Goal: Task Accomplishment & Management: Complete application form

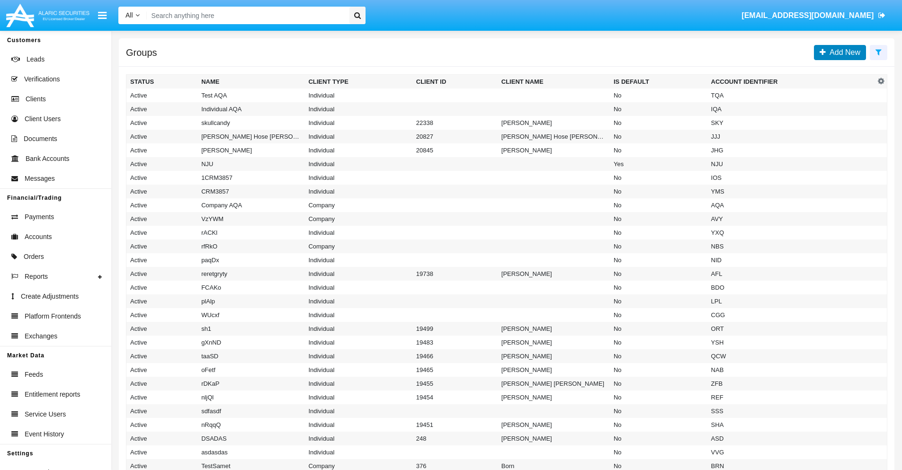
click at [843, 52] on span "Add New" at bounding box center [843, 52] width 35 height 8
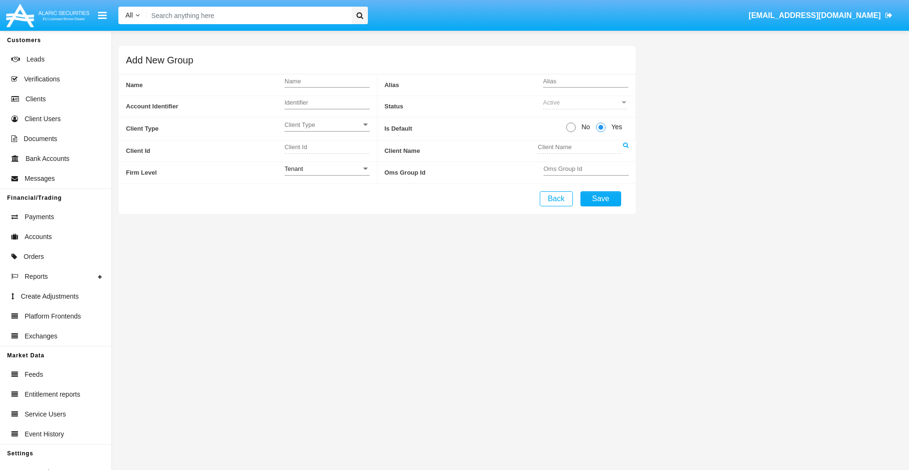
click at [584, 127] on span "No" at bounding box center [584, 127] width 17 height 10
click at [571, 132] on input "No" at bounding box center [571, 132] width 0 height 0
radio input "true"
type input "Eccdl"
type input "X"
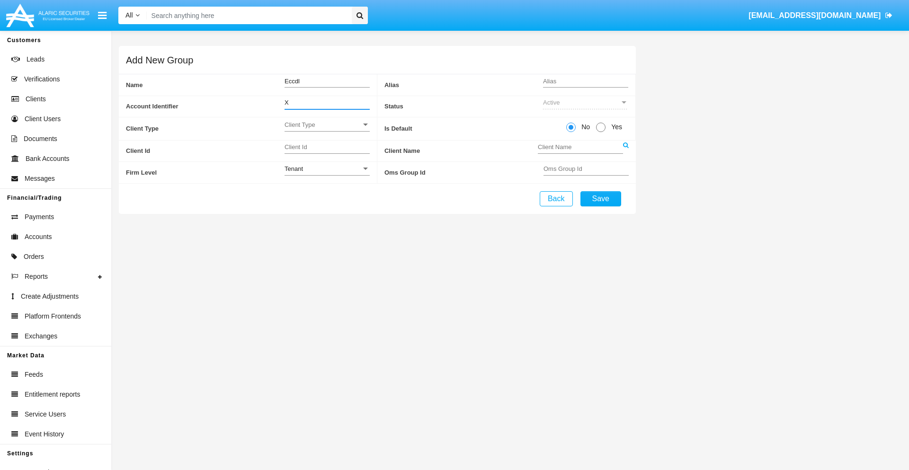
click at [327, 125] on span "Client Type" at bounding box center [323, 125] width 77 height 8
click at [327, 130] on span "Individual" at bounding box center [320, 130] width 70 height 18
click at [327, 169] on div "Tenant" at bounding box center [323, 169] width 77 height 8
click at [327, 174] on span "Tenant" at bounding box center [327, 174] width 85 height 18
type input "NcXVH"
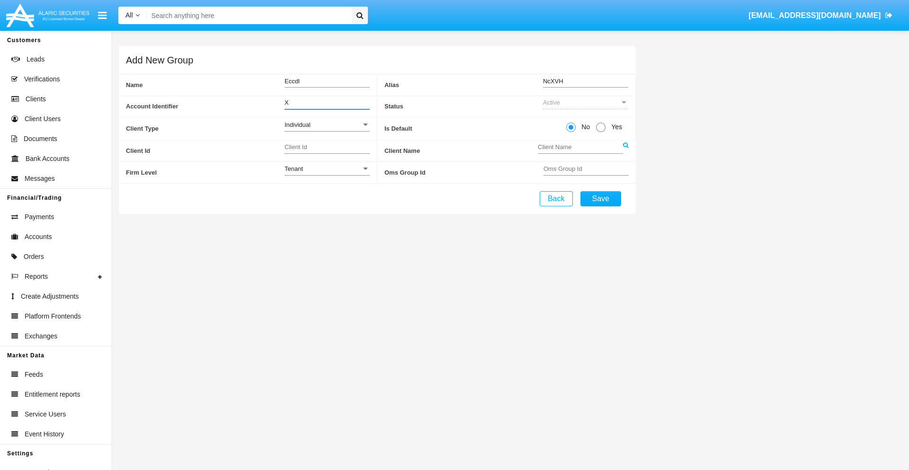
type input "X"
click at [600, 198] on button "Save" at bounding box center [601, 198] width 41 height 15
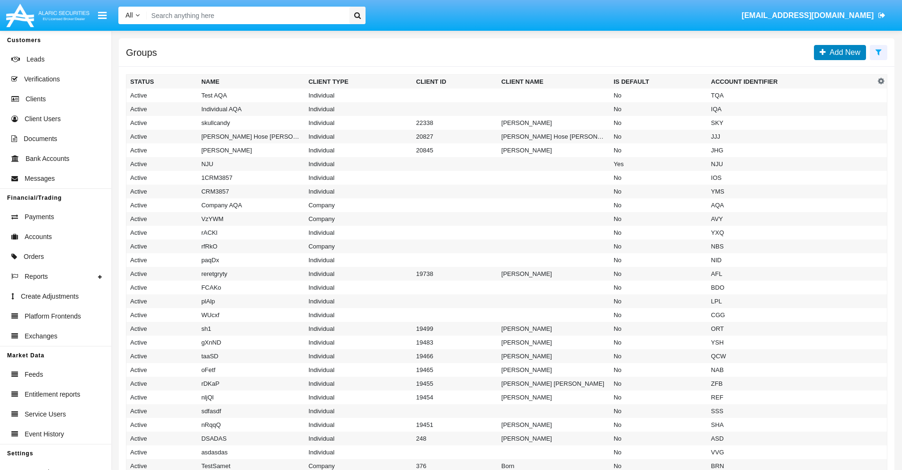
click at [843, 52] on span "Add New" at bounding box center [843, 52] width 35 height 8
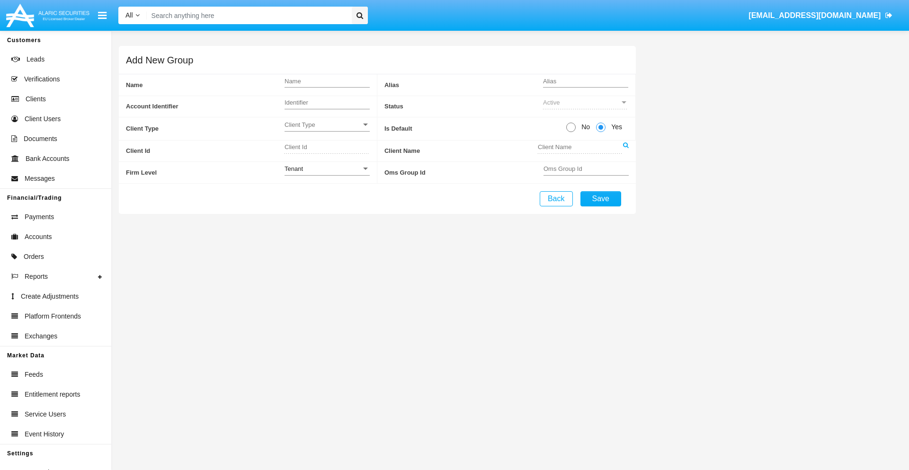
click at [584, 127] on span "No" at bounding box center [584, 127] width 17 height 10
click at [571, 132] on input "No" at bounding box center [571, 132] width 0 height 0
radio input "true"
click at [327, 125] on span "Client Type" at bounding box center [323, 125] width 77 height 8
click at [327, 148] on span "Company" at bounding box center [327, 148] width 85 height 18
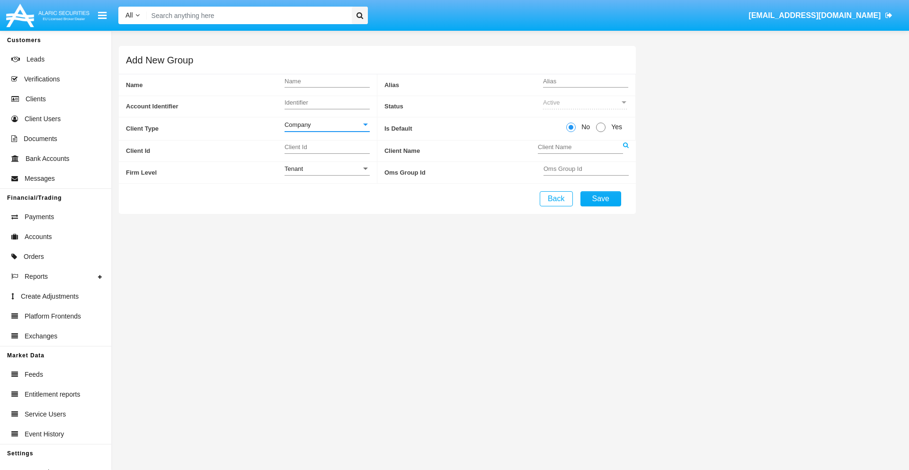
click at [626, 151] on link at bounding box center [626, 151] width 6 height 21
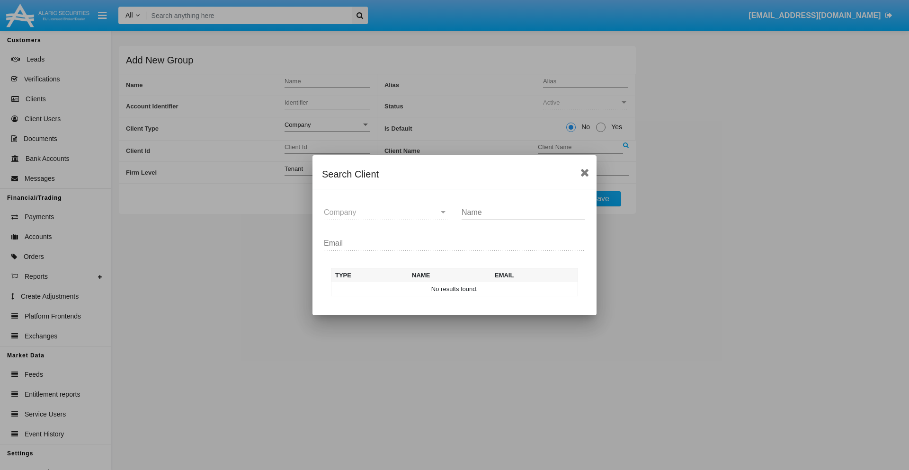
click at [523, 212] on input "Name" at bounding box center [524, 212] width 124 height 9
type input "FlashTurtles"
click at [463, 289] on td "FlashTurtles" at bounding box center [462, 289] width 99 height 14
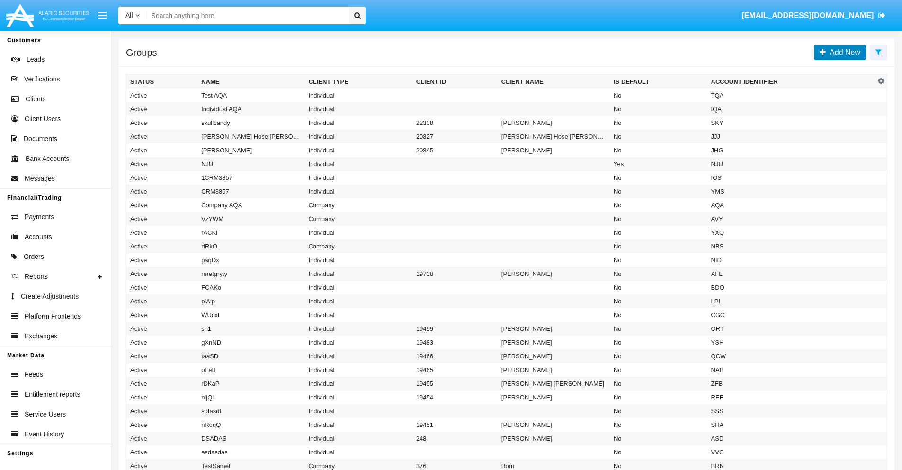
click at [843, 52] on span "Add New" at bounding box center [843, 52] width 35 height 8
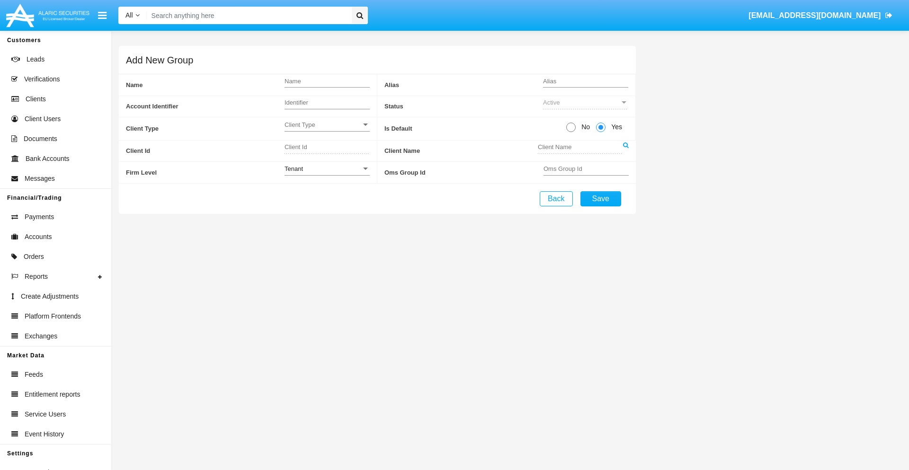
click at [584, 127] on span "No" at bounding box center [584, 127] width 17 height 10
click at [571, 132] on input "No" at bounding box center [571, 132] width 0 height 0
radio input "true"
click at [327, 125] on span "Client Type" at bounding box center [323, 125] width 77 height 8
click at [327, 130] on span "Individual" at bounding box center [327, 130] width 85 height 18
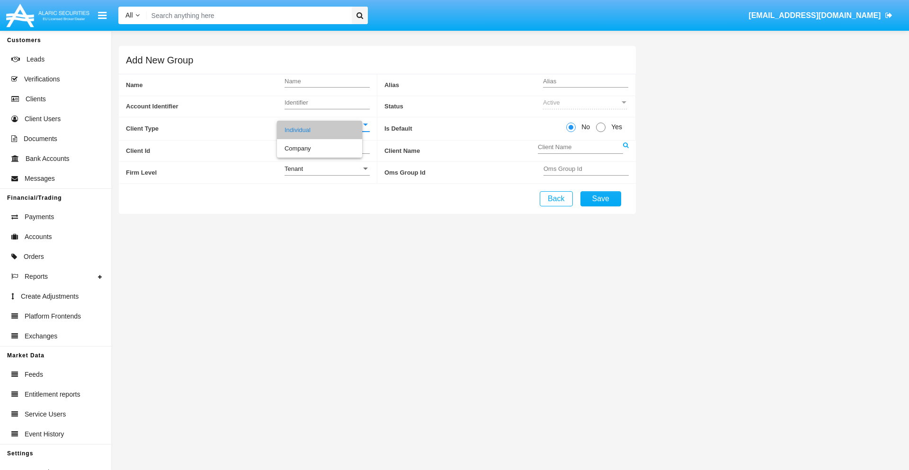
click at [626, 151] on link at bounding box center [626, 151] width 6 height 21
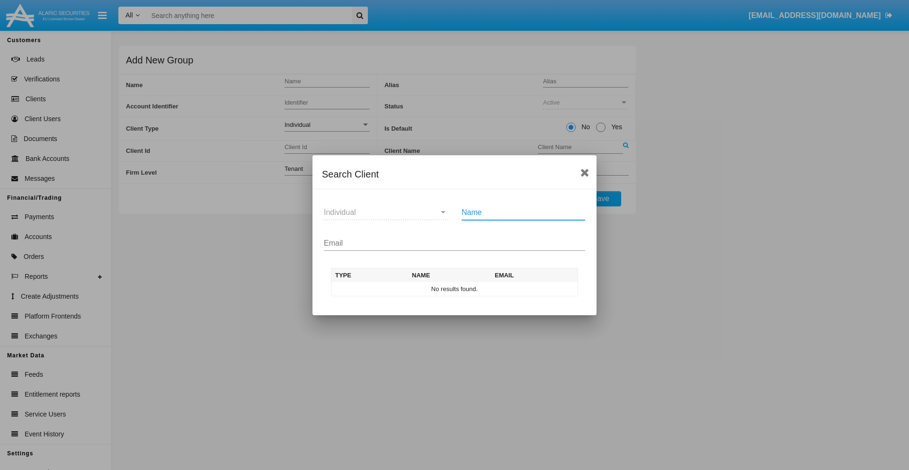
click at [455, 243] on input "Email" at bounding box center [454, 243] width 261 height 9
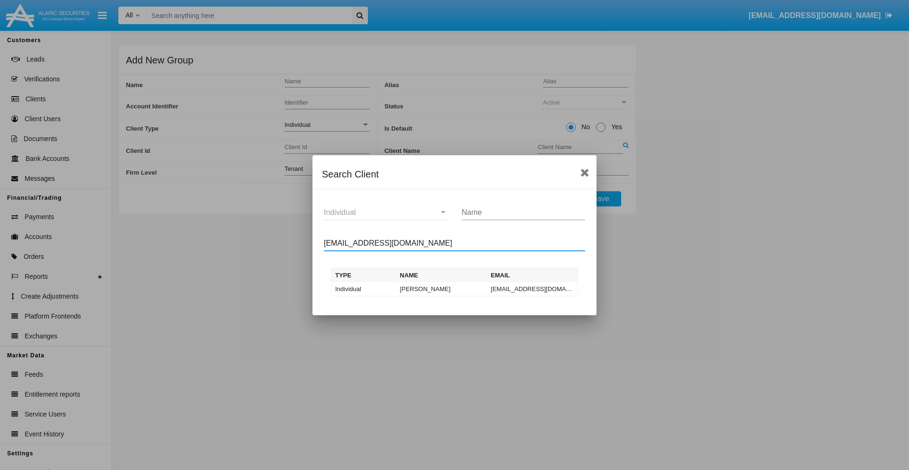
type input "test-user-snake@aqa.com"
click at [532, 289] on td "test-user-snake@aqa.com" at bounding box center [532, 289] width 91 height 14
